Goal: Entertainment & Leisure: Consume media (video, audio)

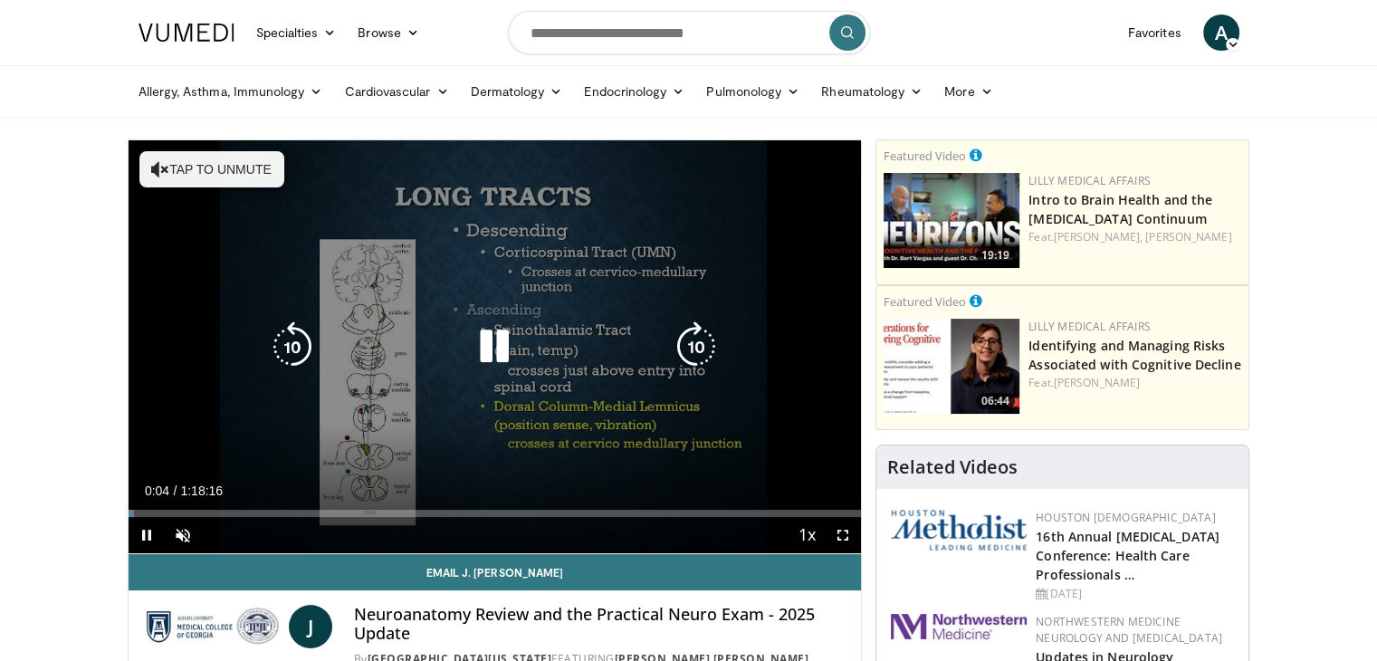
click at [214, 176] on button "Tap to unmute" at bounding box center [211, 169] width 145 height 36
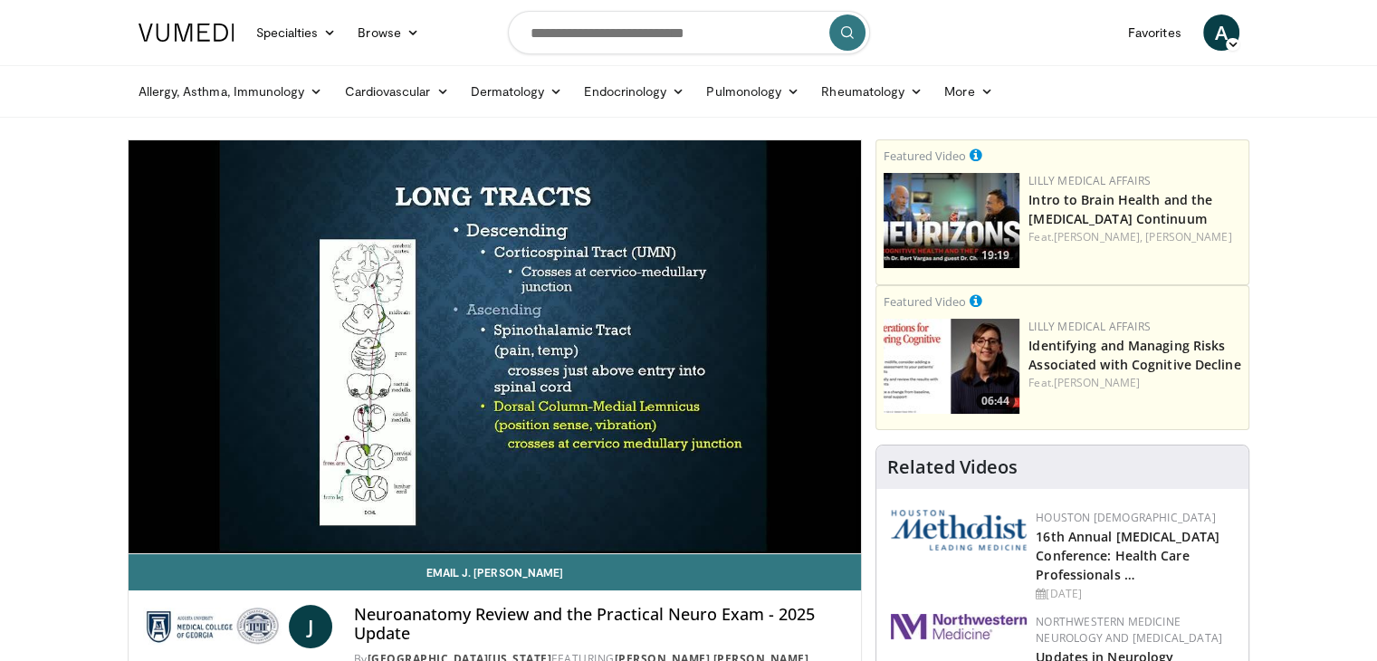
click at [1086, 72] on ul "Allergy, [MEDICAL_DATA], Immunology [MEDICAL_DATA] [DEMOGRAPHIC_DATA] Dermatiti…" at bounding box center [689, 91] width 1122 height 51
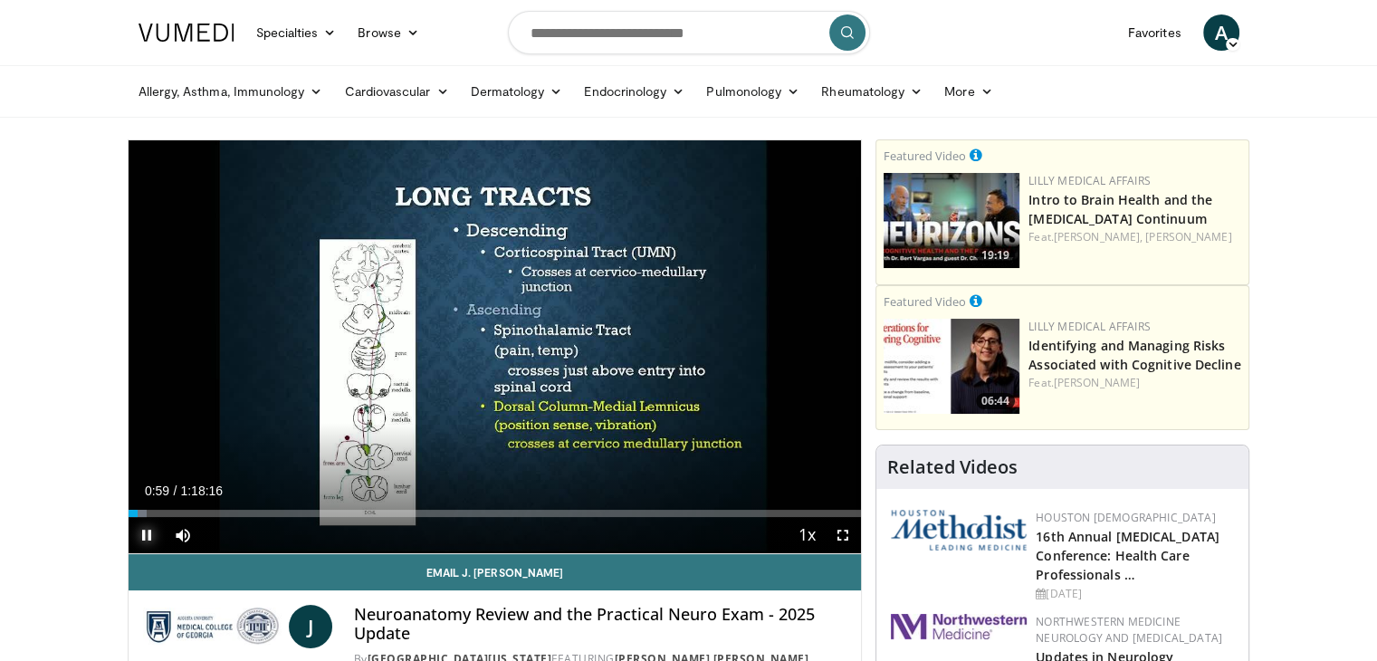
click at [143, 530] on span "Video Player" at bounding box center [147, 535] width 36 height 36
click at [142, 530] on span "Video Player" at bounding box center [147, 535] width 36 height 36
click at [147, 540] on span "Video Player" at bounding box center [147, 535] width 36 height 36
click at [151, 536] on span "Video Player" at bounding box center [147, 535] width 36 height 36
click at [146, 533] on span "Video Player" at bounding box center [147, 535] width 36 height 36
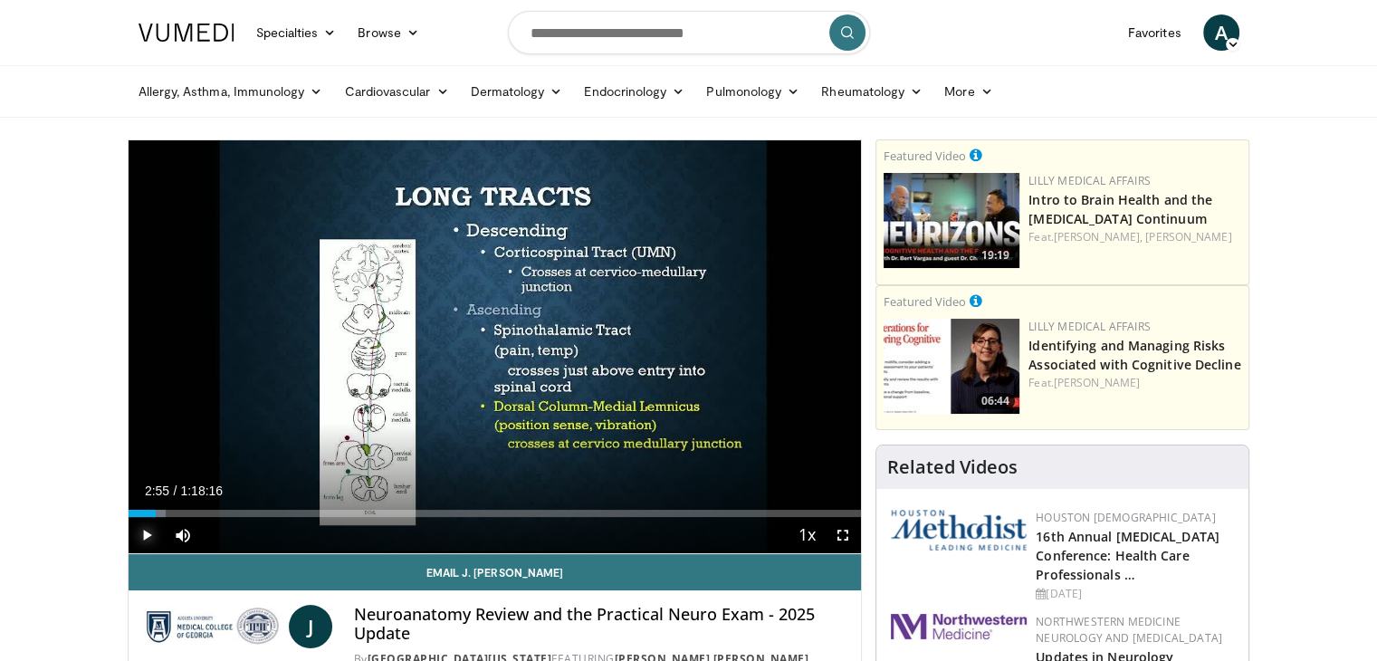
click at [141, 530] on span "Video Player" at bounding box center [147, 535] width 36 height 36
click at [144, 537] on span "Video Player" at bounding box center [147, 535] width 36 height 36
click at [141, 529] on span "Video Player" at bounding box center [147, 535] width 36 height 36
click at [149, 532] on span "Video Player" at bounding box center [147, 535] width 36 height 36
click at [150, 534] on span "Video Player" at bounding box center [147, 535] width 36 height 36
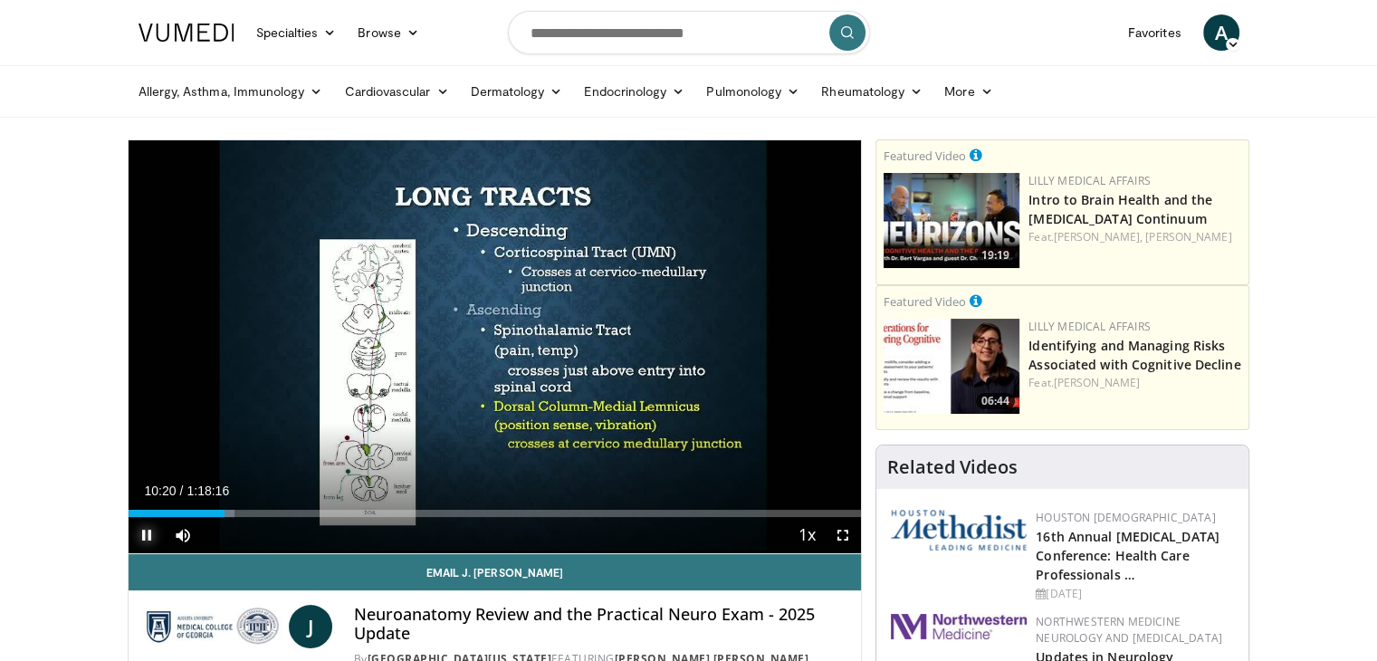
click at [142, 530] on span "Video Player" at bounding box center [147, 535] width 36 height 36
